Goal: Task Accomplishment & Management: Use online tool/utility

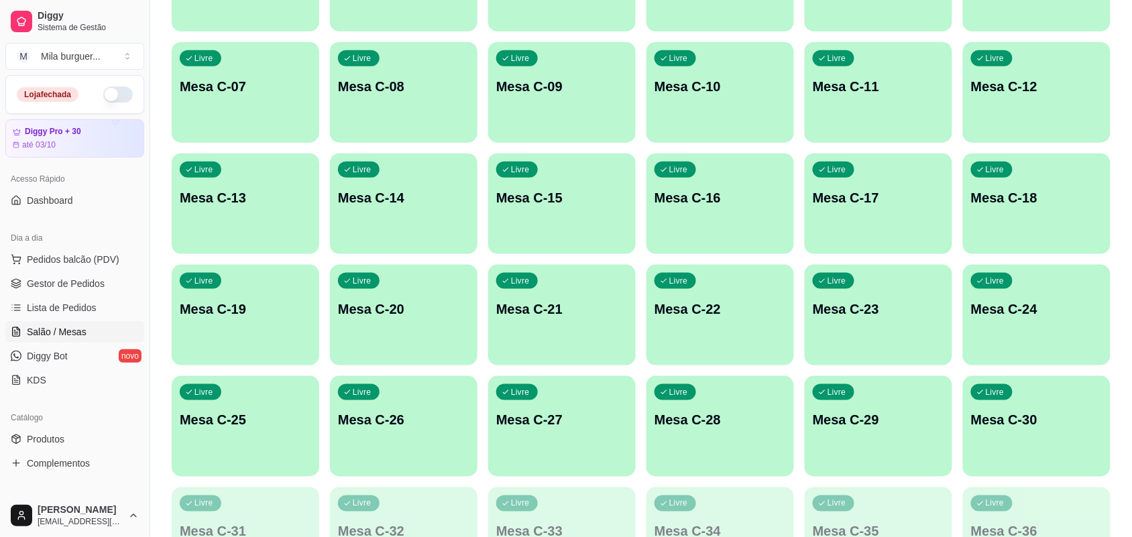
scroll to position [335, 0]
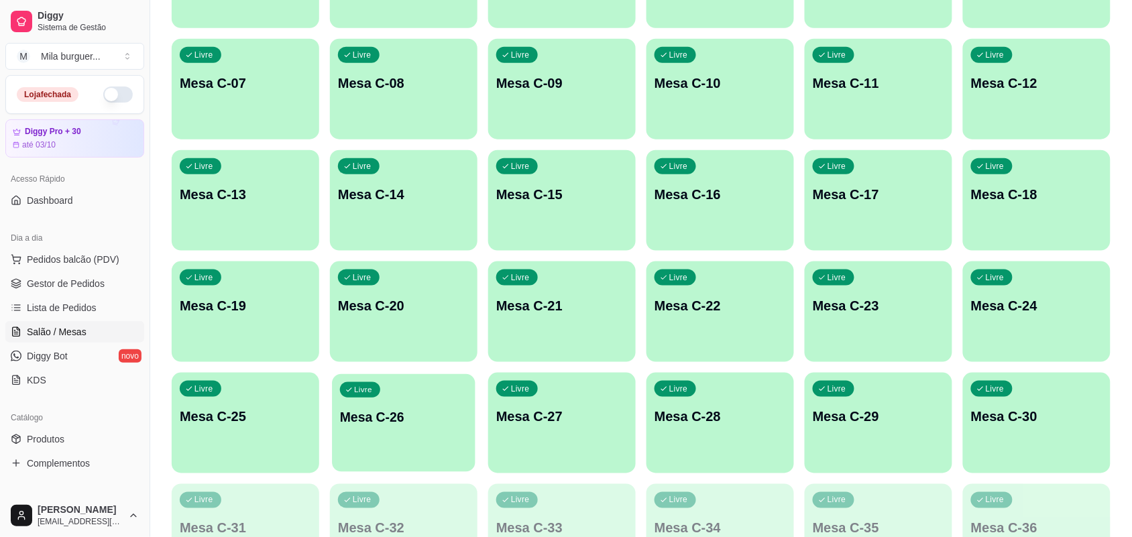
click at [350, 426] on div "Livre Mesa C-26" at bounding box center [403, 415] width 143 height 82
click at [48, 62] on div "Mila burguer ..." at bounding box center [71, 56] width 60 height 13
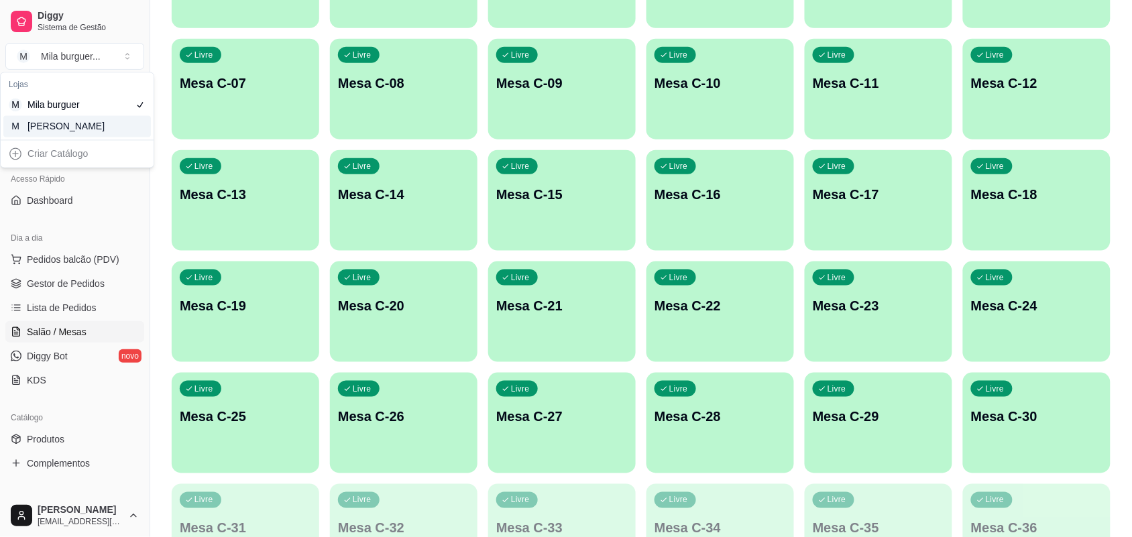
click at [78, 131] on div "[PERSON_NAME]" at bounding box center [57, 126] width 60 height 13
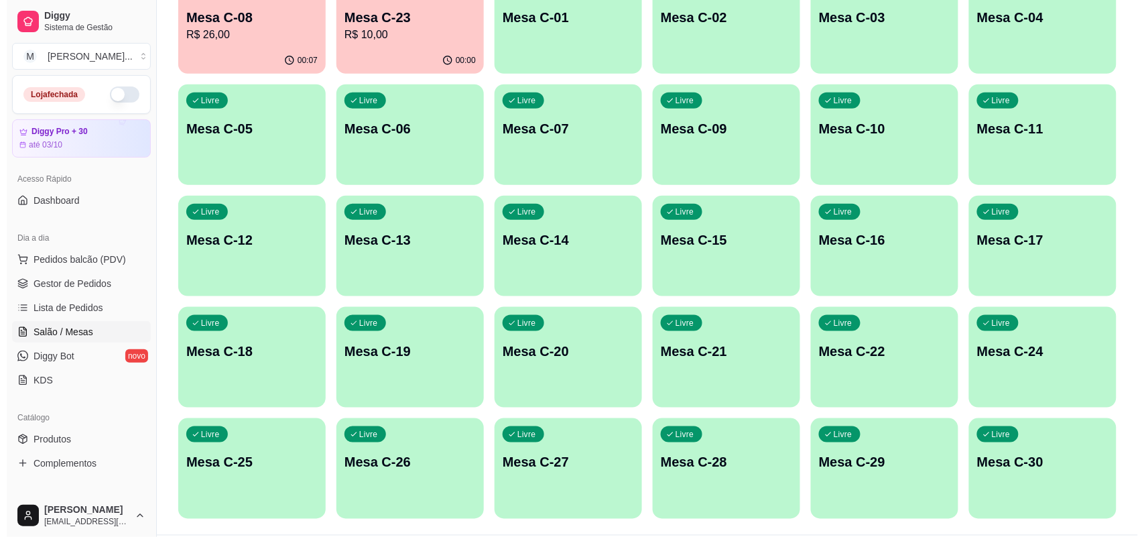
scroll to position [326, 0]
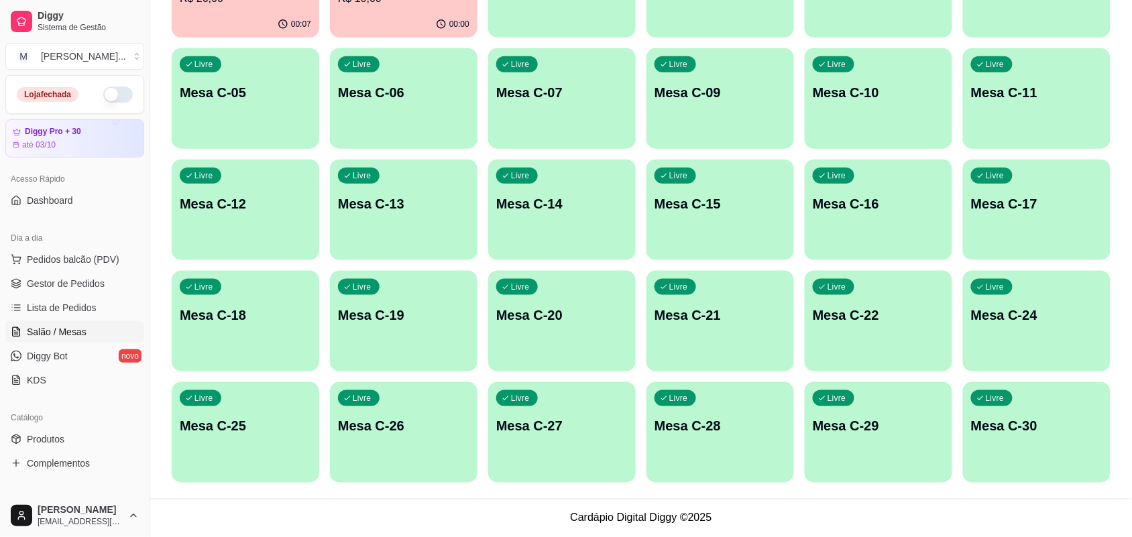
click at [994, 296] on div "Livre Mesa C-24" at bounding box center [1036, 313] width 147 height 84
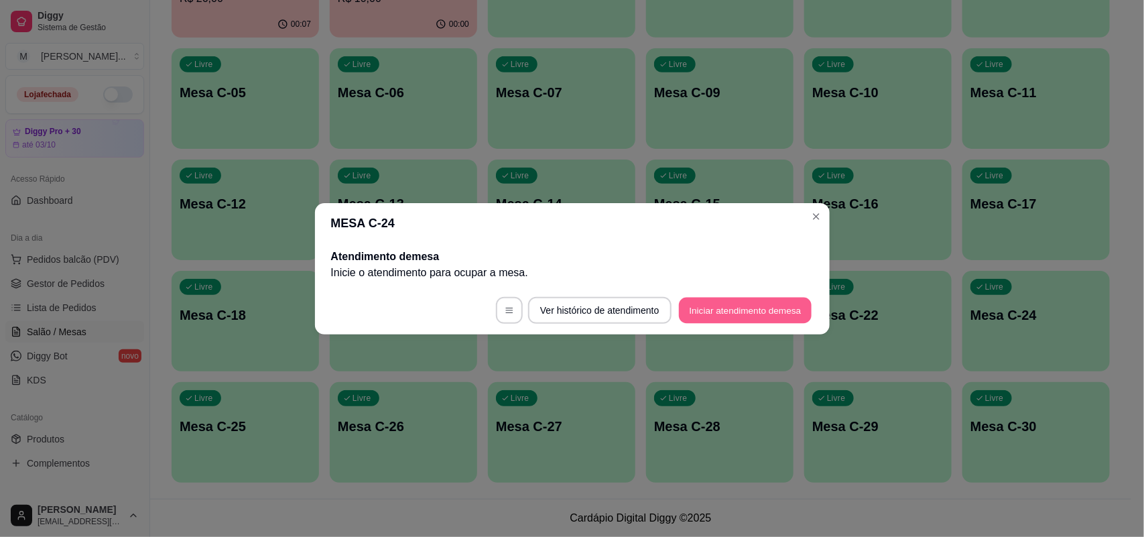
click at [752, 304] on button "Iniciar atendimento de mesa" at bounding box center [745, 310] width 133 height 26
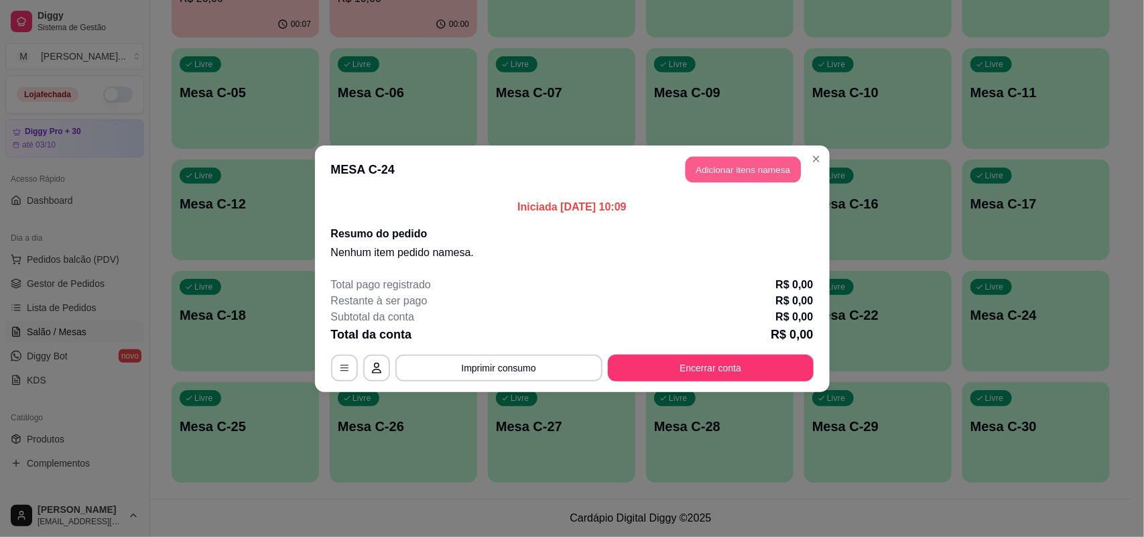
click at [768, 165] on button "Adicionar itens na mesa" at bounding box center [743, 169] width 115 height 26
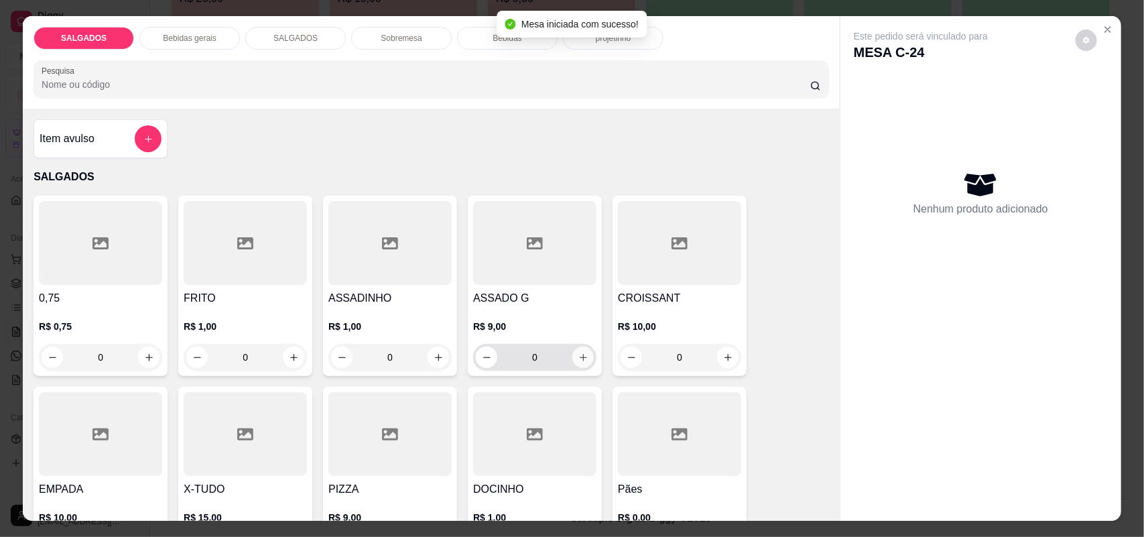
click at [579, 359] on icon "increase-product-quantity" at bounding box center [584, 358] width 10 height 10
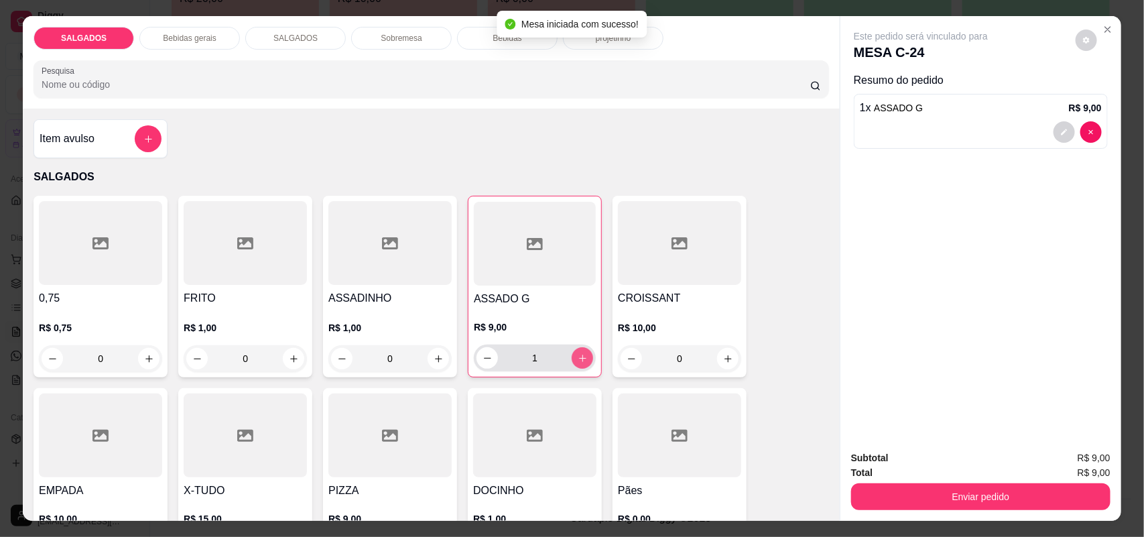
click at [579, 359] on icon "increase-product-quantity" at bounding box center [582, 358] width 7 height 7
type input "2"
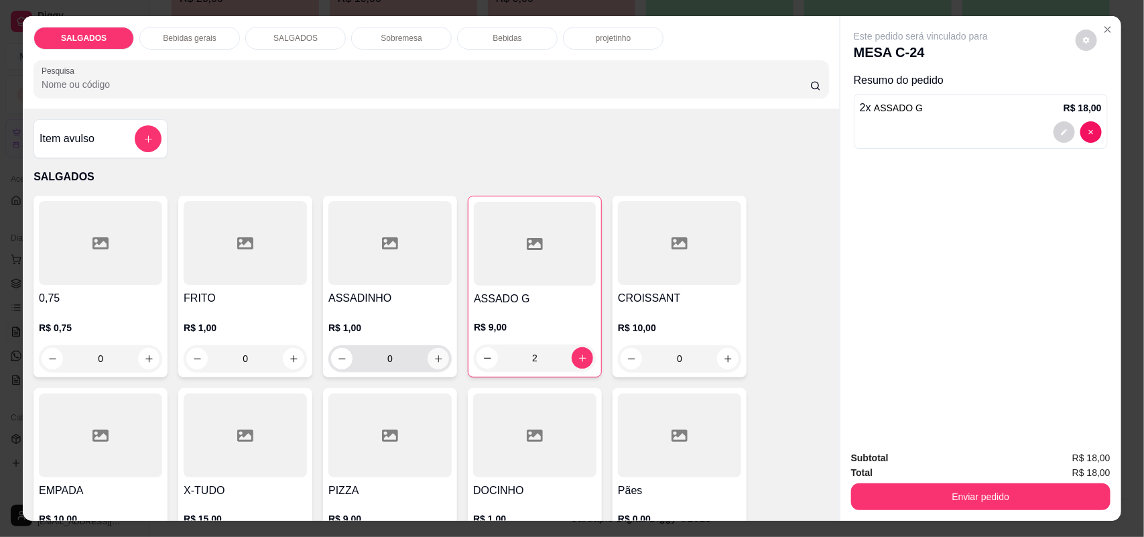
click at [439, 362] on button "increase-product-quantity" at bounding box center [438, 358] width 21 height 21
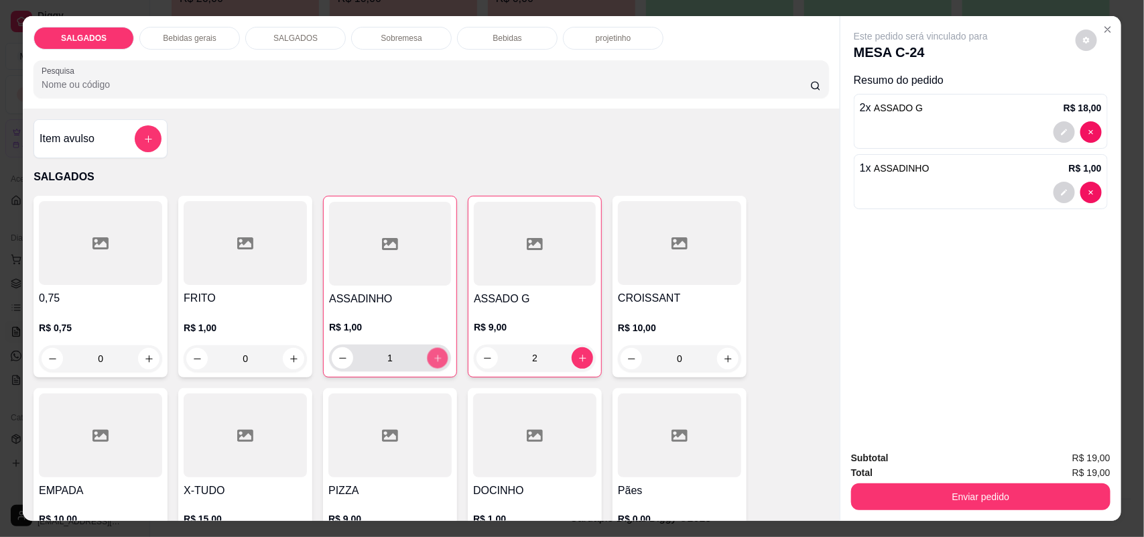
click at [439, 362] on button "increase-product-quantity" at bounding box center [438, 358] width 21 height 21
type input "4"
click at [297, 354] on div "0" at bounding box center [245, 358] width 118 height 27
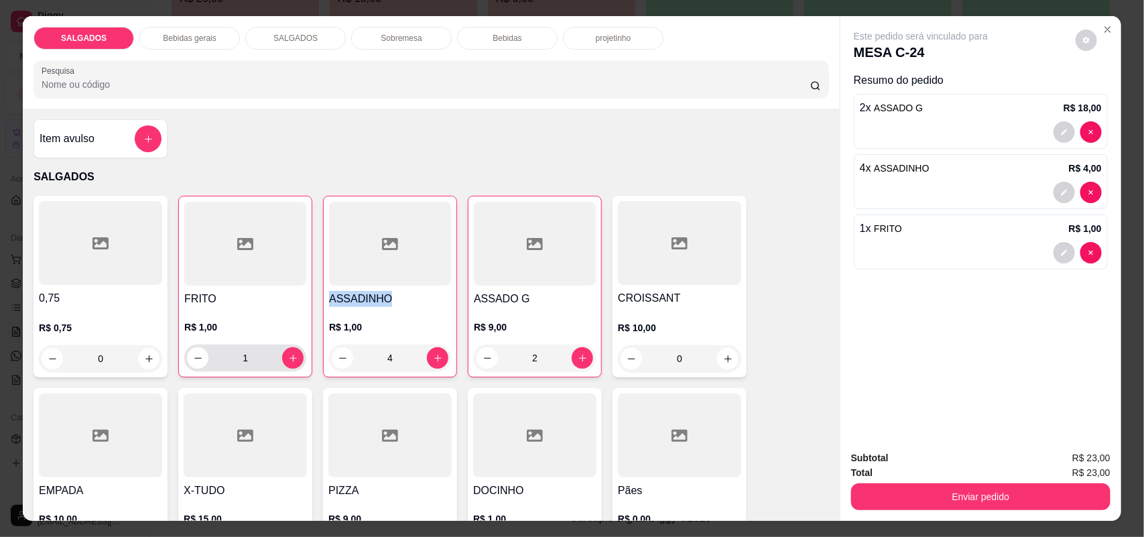
click at [297, 354] on div "1" at bounding box center [245, 358] width 122 height 27
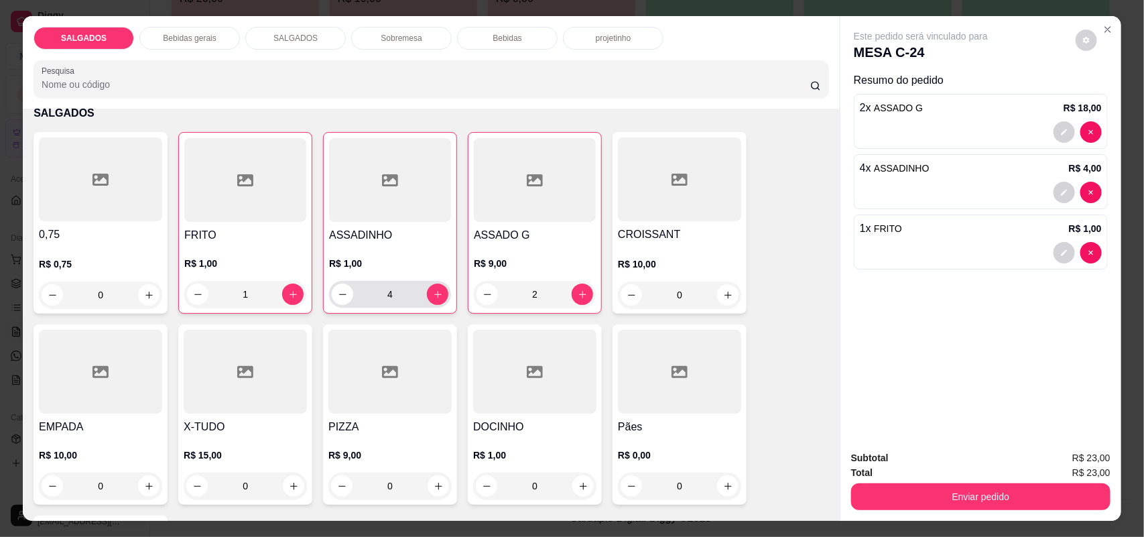
scroll to position [168, 0]
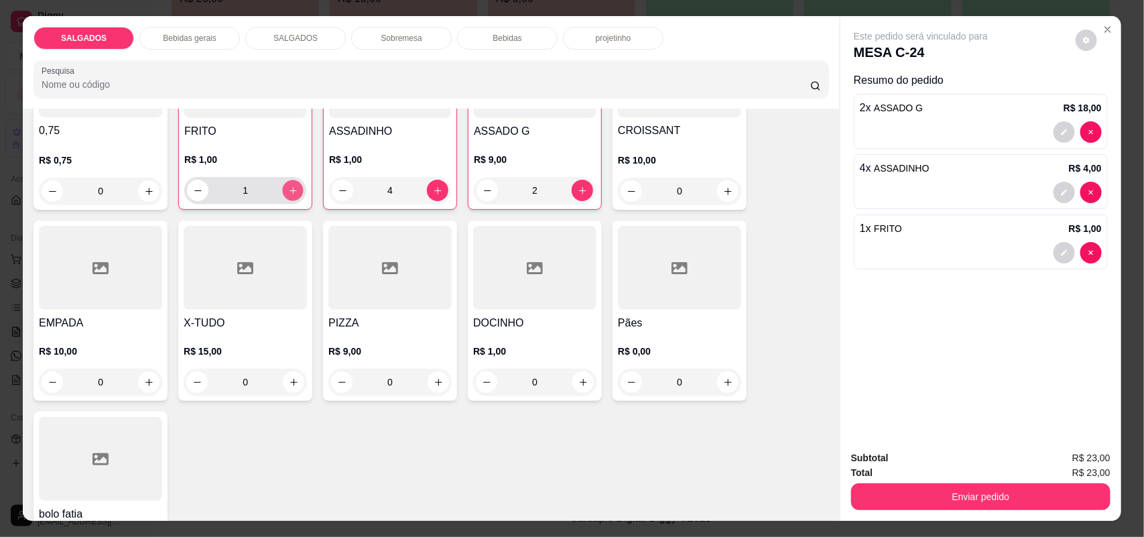
click at [288, 186] on icon "increase-product-quantity" at bounding box center [293, 191] width 10 height 10
type input "2"
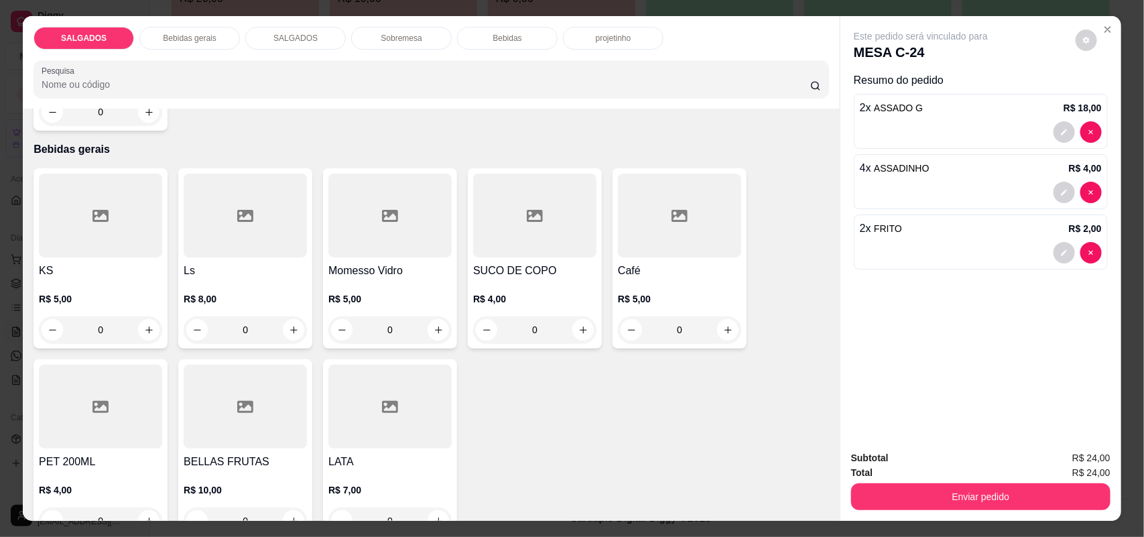
scroll to position [670, 0]
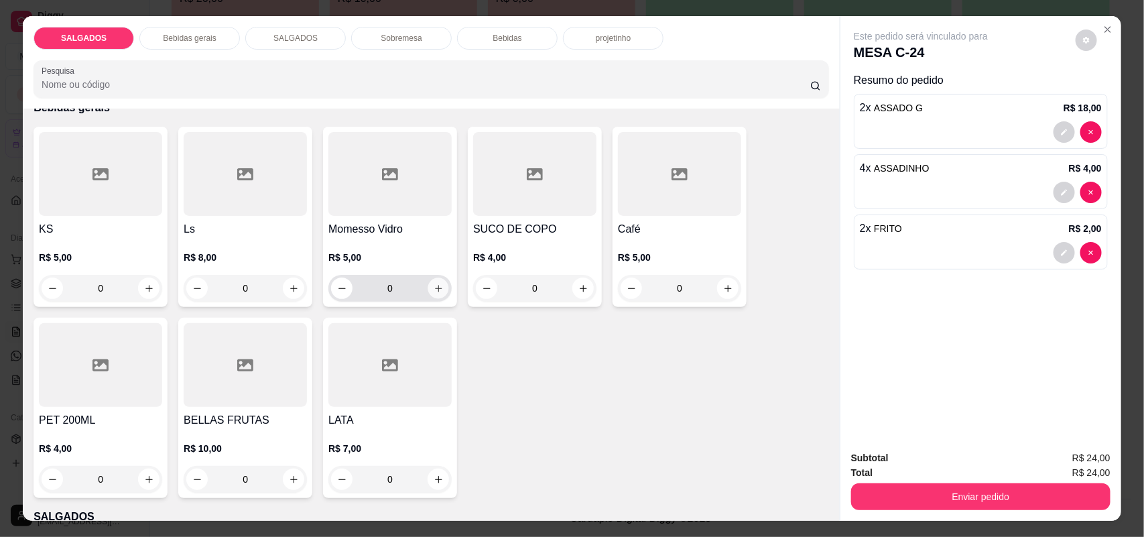
click at [433, 294] on button "increase-product-quantity" at bounding box center [438, 288] width 21 height 21
type input "1"
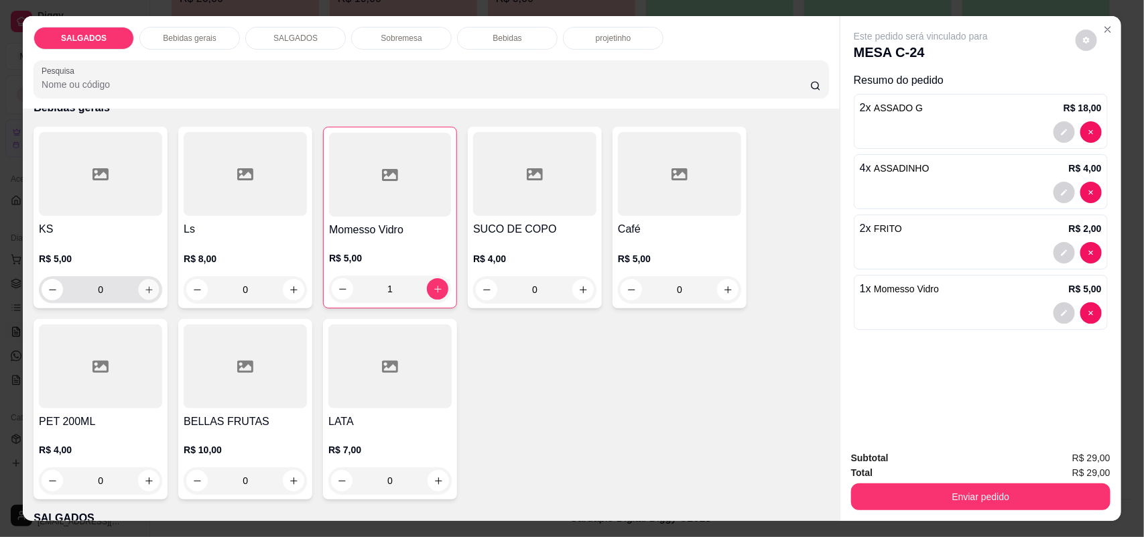
click at [139, 288] on button "increase-product-quantity" at bounding box center [149, 290] width 21 height 21
type input "1"
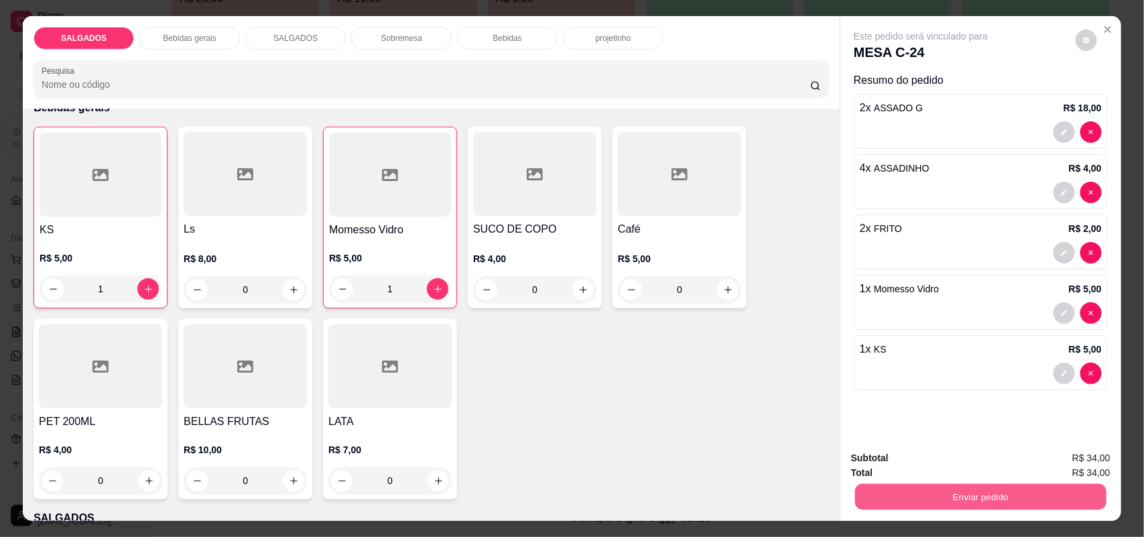
click at [988, 495] on button "Enviar pedido" at bounding box center [980, 497] width 251 height 26
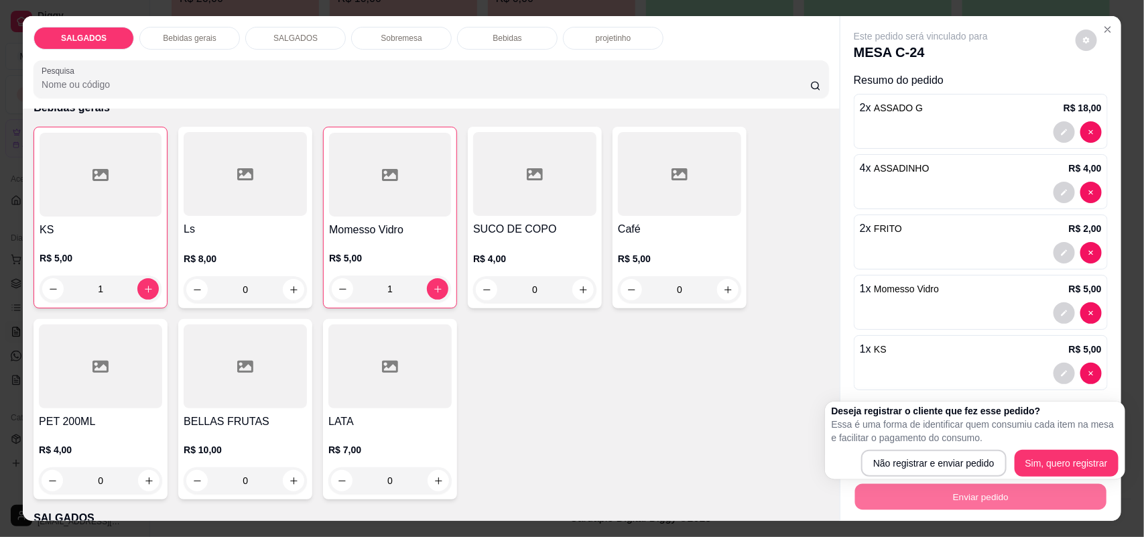
click at [923, 477] on div "Deseja registrar o cliente que fez esse pedido? Essa é uma forma de identificar…" at bounding box center [975, 441] width 300 height 78
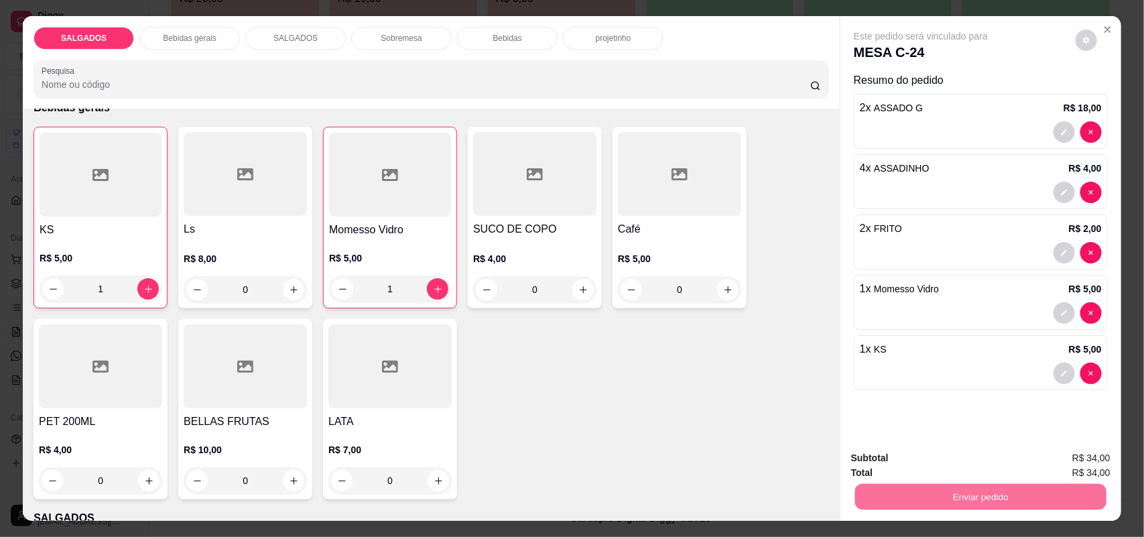
click at [926, 463] on button "Não registrar e enviar pedido" at bounding box center [935, 463] width 135 height 25
